Goal: Task Accomplishment & Management: Manage account settings

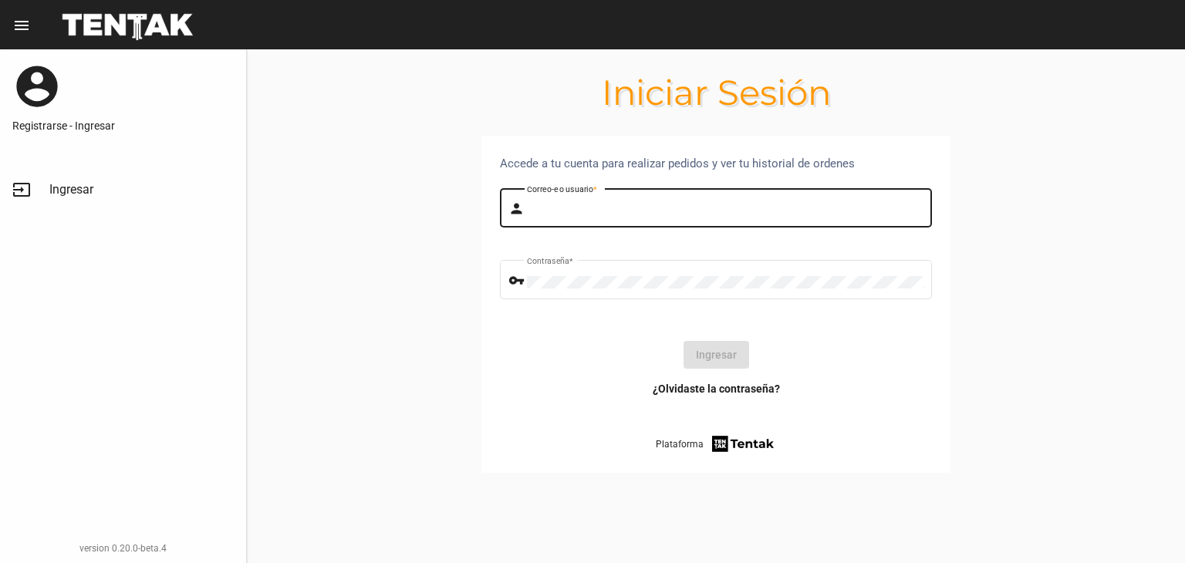
type input "tomas"
click at [689, 330] on form "person [PERSON_NAME]-e o usuario * vpn_key Contraseña * Ingresar" at bounding box center [716, 283] width 432 height 196
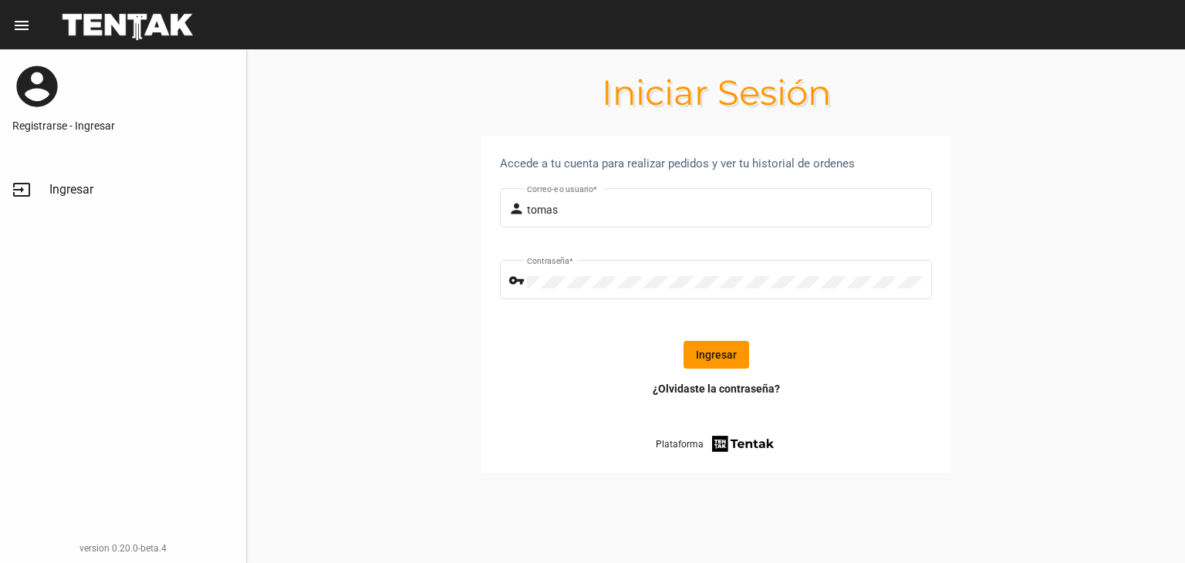
click at [711, 344] on button "Ingresar" at bounding box center [716, 355] width 66 height 28
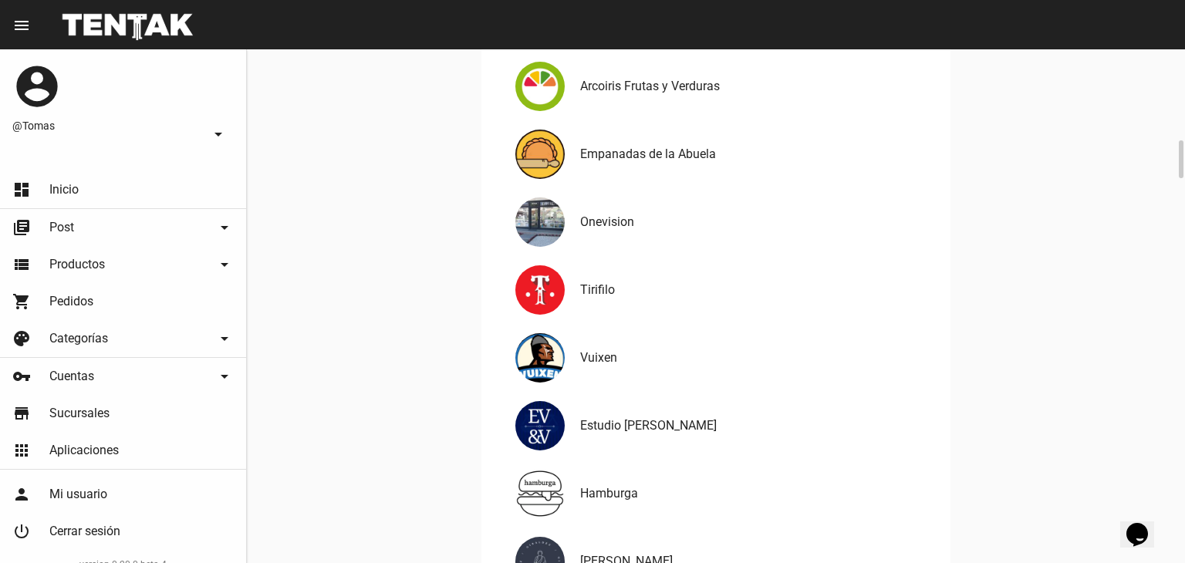
scroll to position [1080, 0]
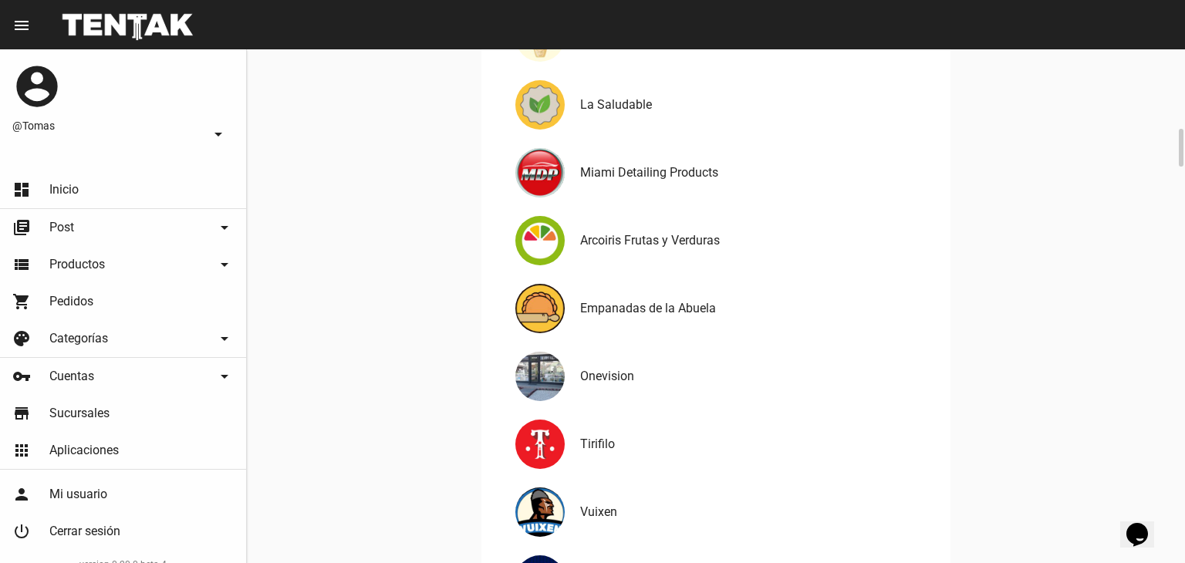
click at [595, 281] on div "Empanadas de la Abuela" at bounding box center [716, 309] width 432 height 68
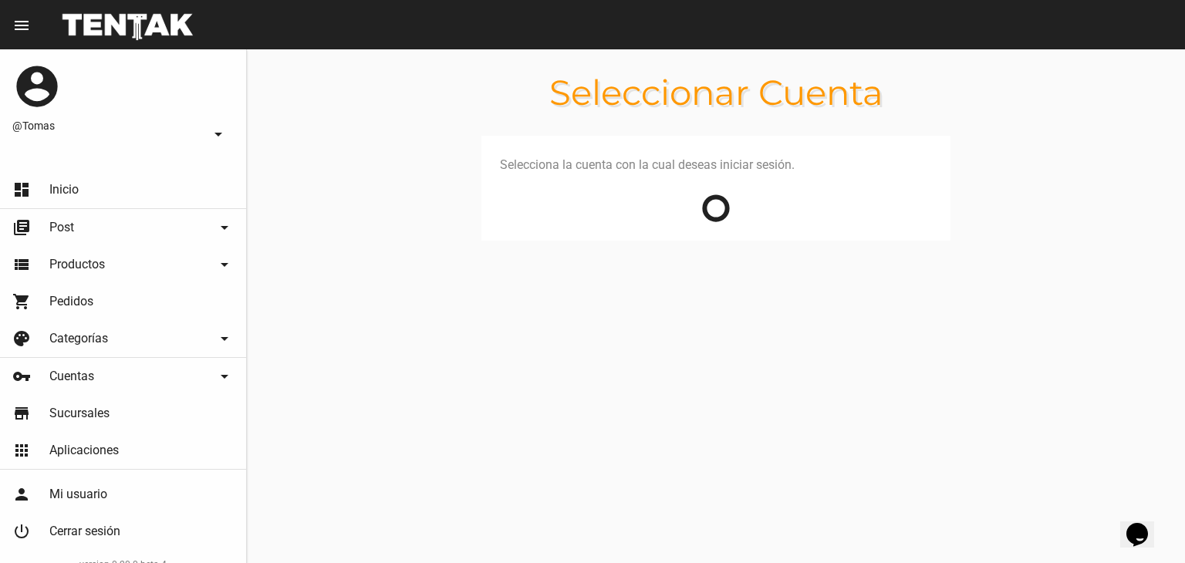
scroll to position [0, 0]
